Goal: Information Seeking & Learning: Find specific fact

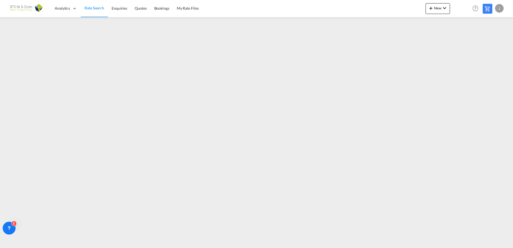
click at [95, 8] on span "Rate Search" at bounding box center [95, 8] width 20 height 5
click at [190, 8] on span "My Rate Files" at bounding box center [188, 8] width 22 height 5
click at [96, 8] on span "Rate Search" at bounding box center [94, 8] width 19 height 5
